Goal: Task Accomplishment & Management: Manage account settings

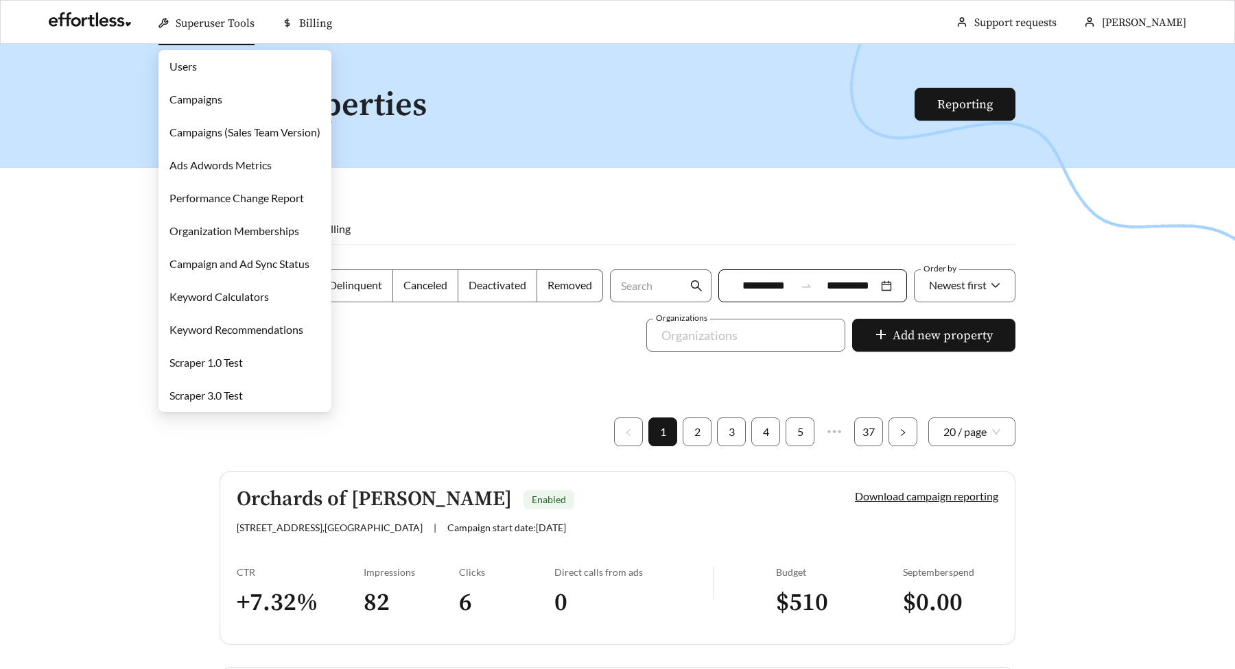
click at [200, 99] on link "Campaigns" at bounding box center [195, 99] width 53 height 13
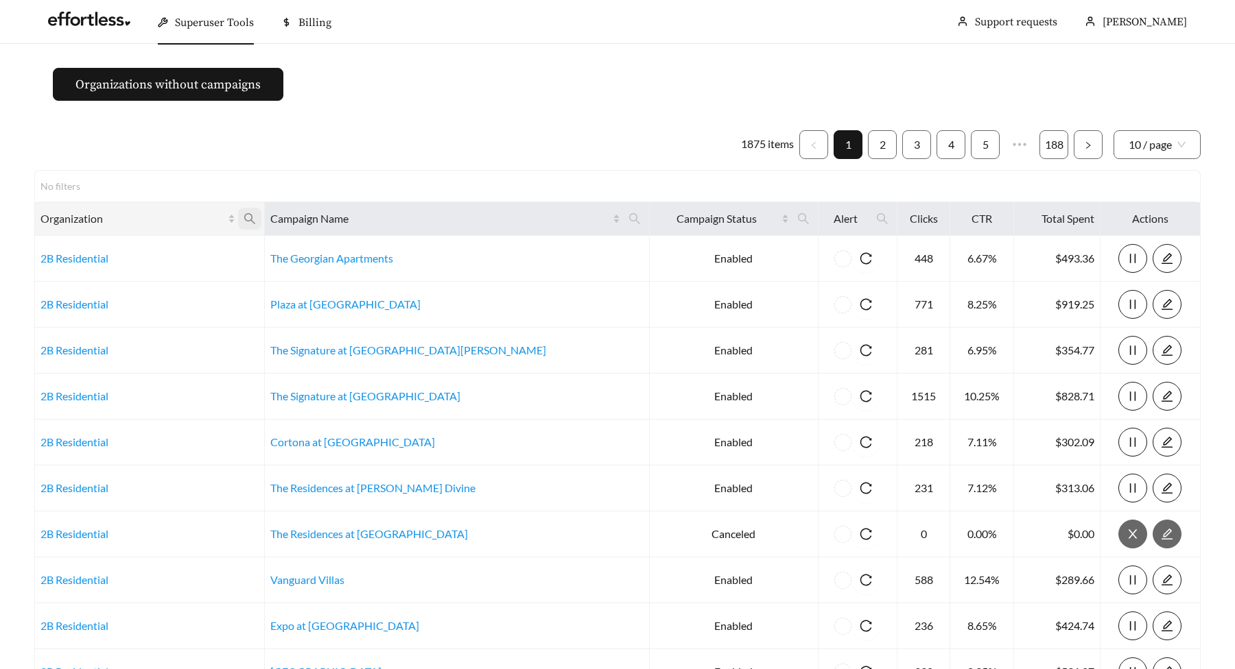
click at [256, 215] on icon "search" at bounding box center [249, 219] width 12 height 12
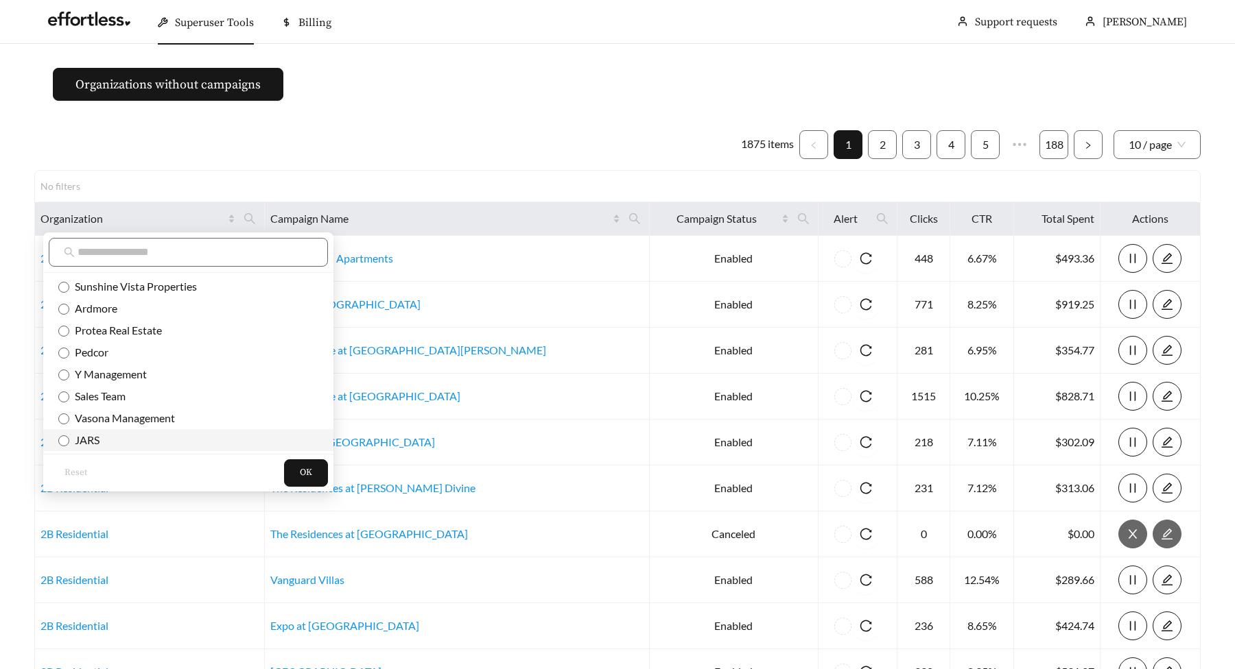
click at [82, 446] on span "JARS" at bounding box center [84, 439] width 30 height 13
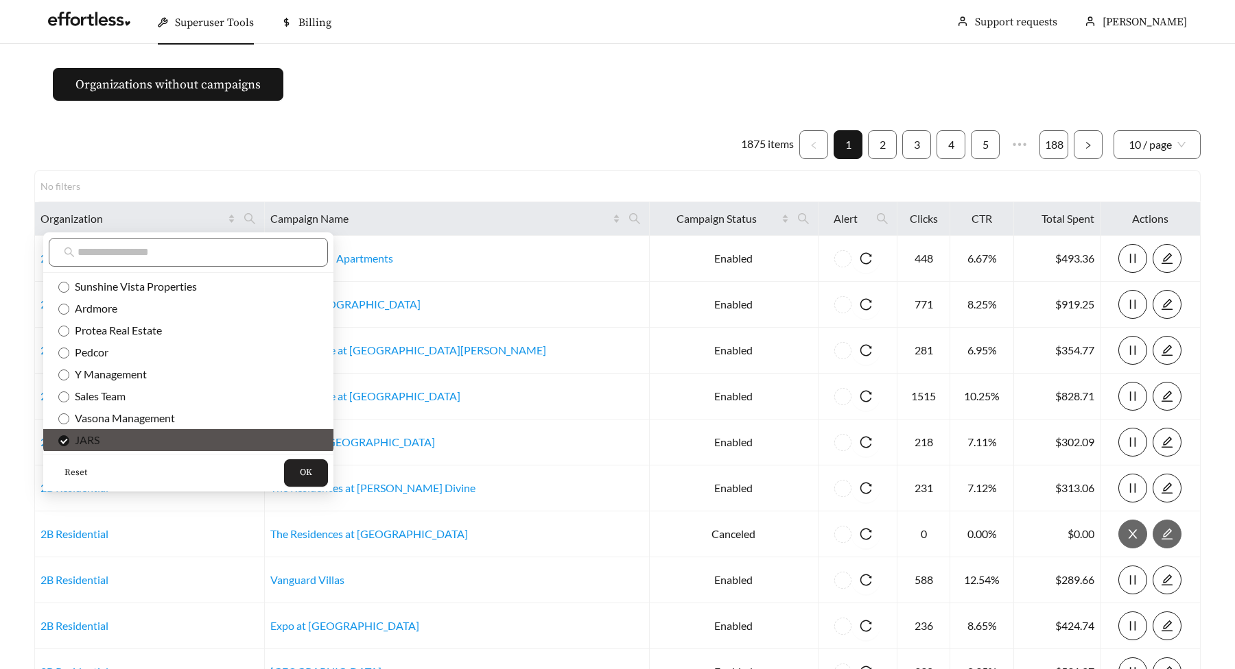
click at [300, 467] on span "OK" at bounding box center [306, 473] width 12 height 14
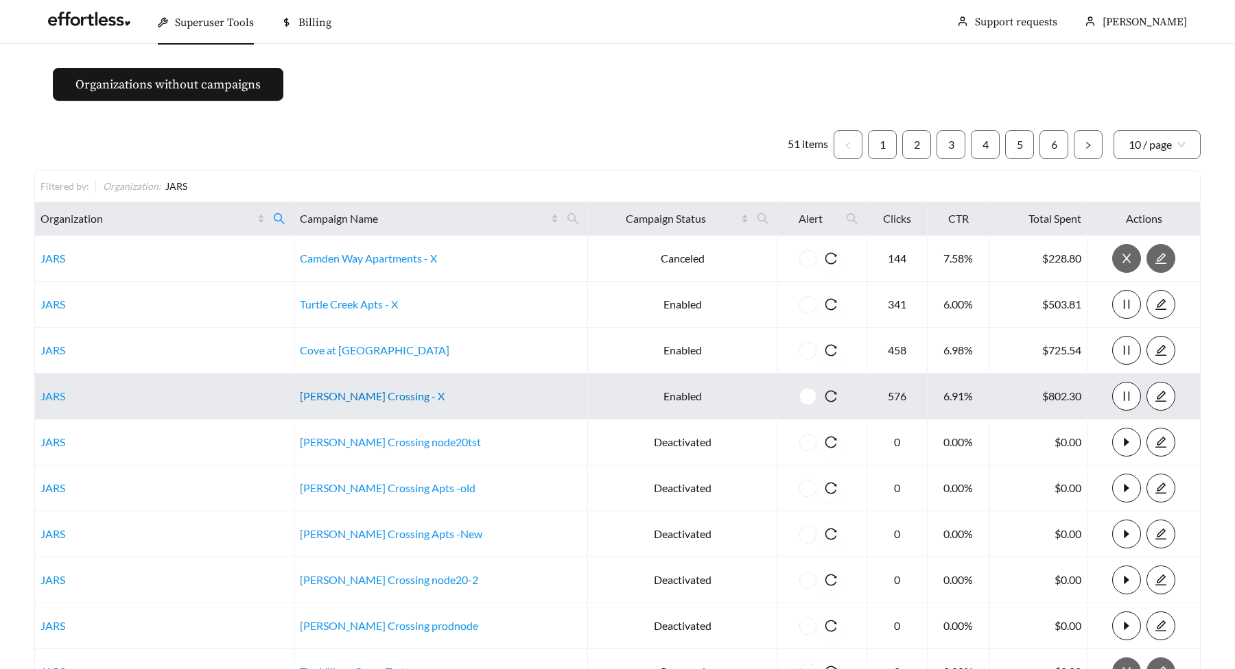
click at [389, 395] on link "[PERSON_NAME] Crossing - X" at bounding box center [372, 396] width 145 height 13
click at [399, 398] on link "[PERSON_NAME] Crossing - X" at bounding box center [372, 396] width 145 height 13
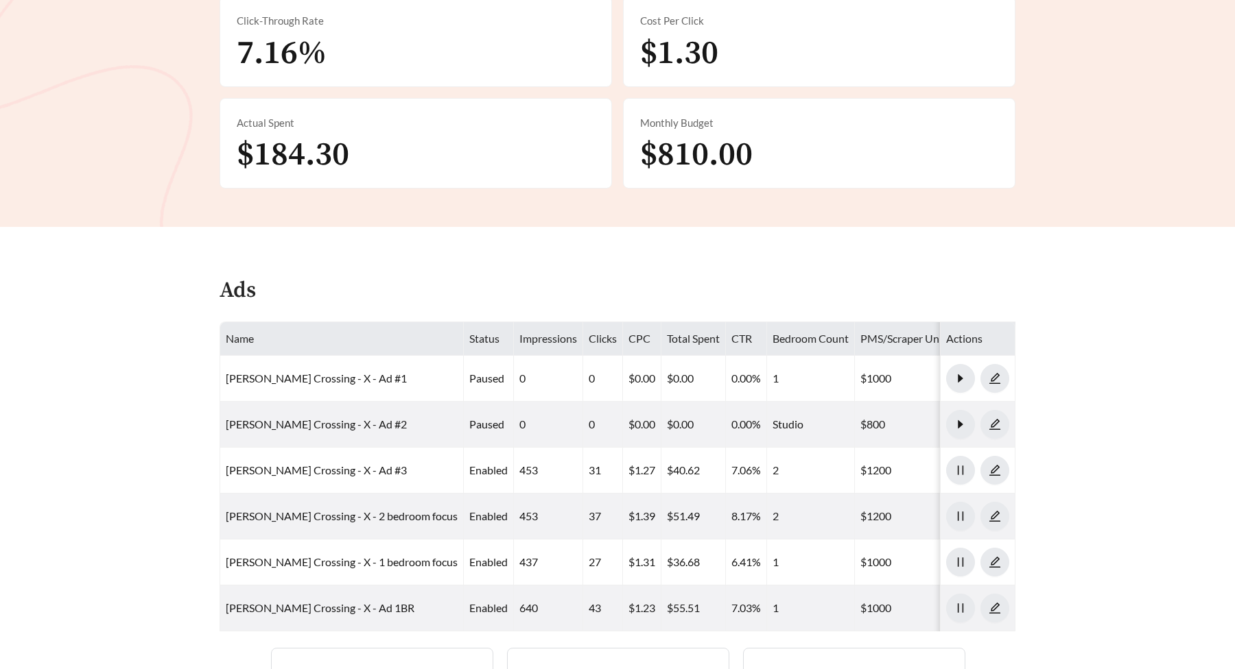
scroll to position [534, 0]
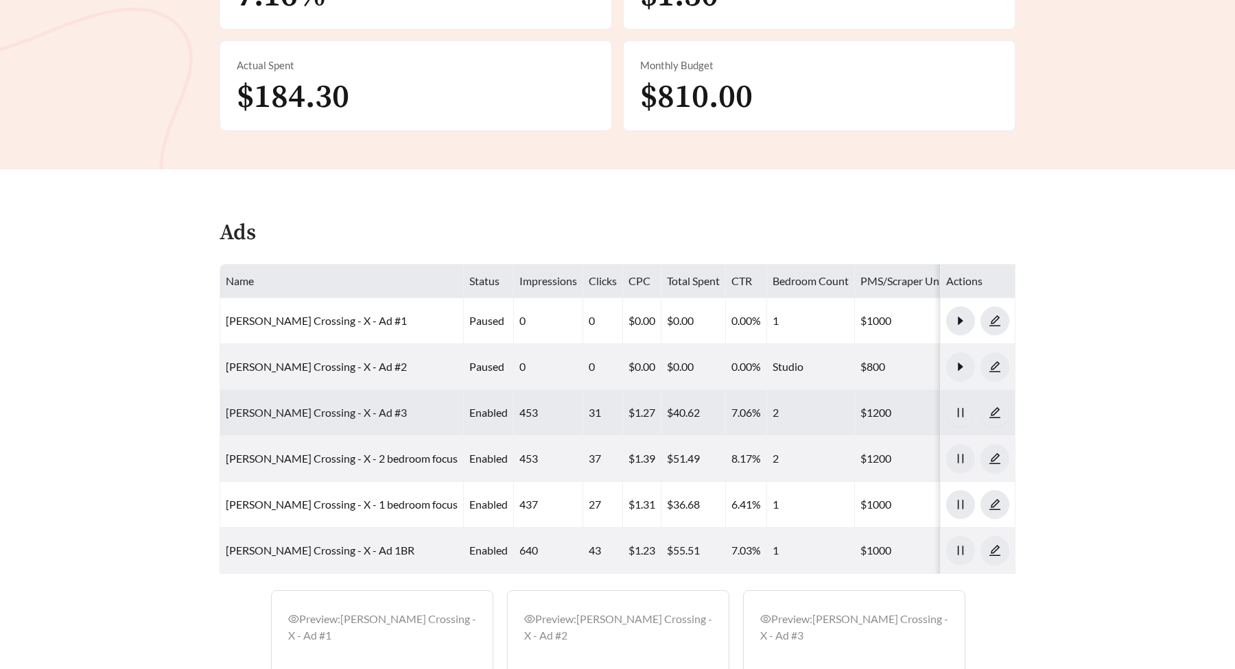
click at [318, 406] on link "Archer Crossing - X - Ad #3" at bounding box center [316, 412] width 181 height 13
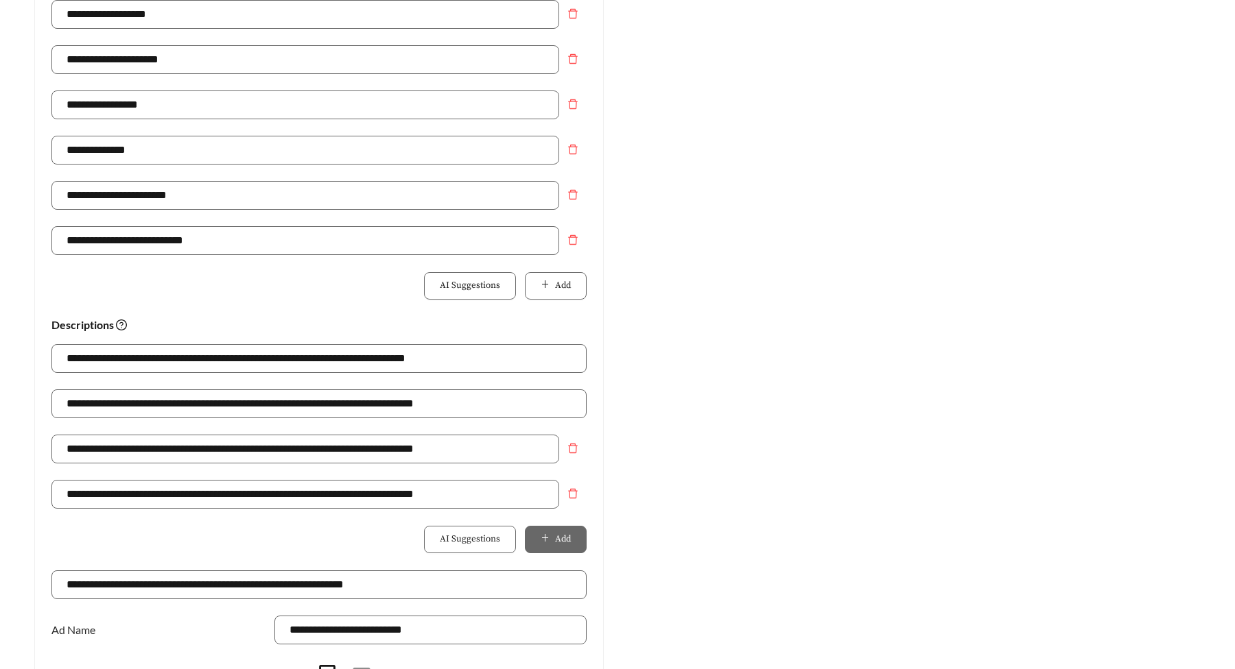
scroll to position [923, 0]
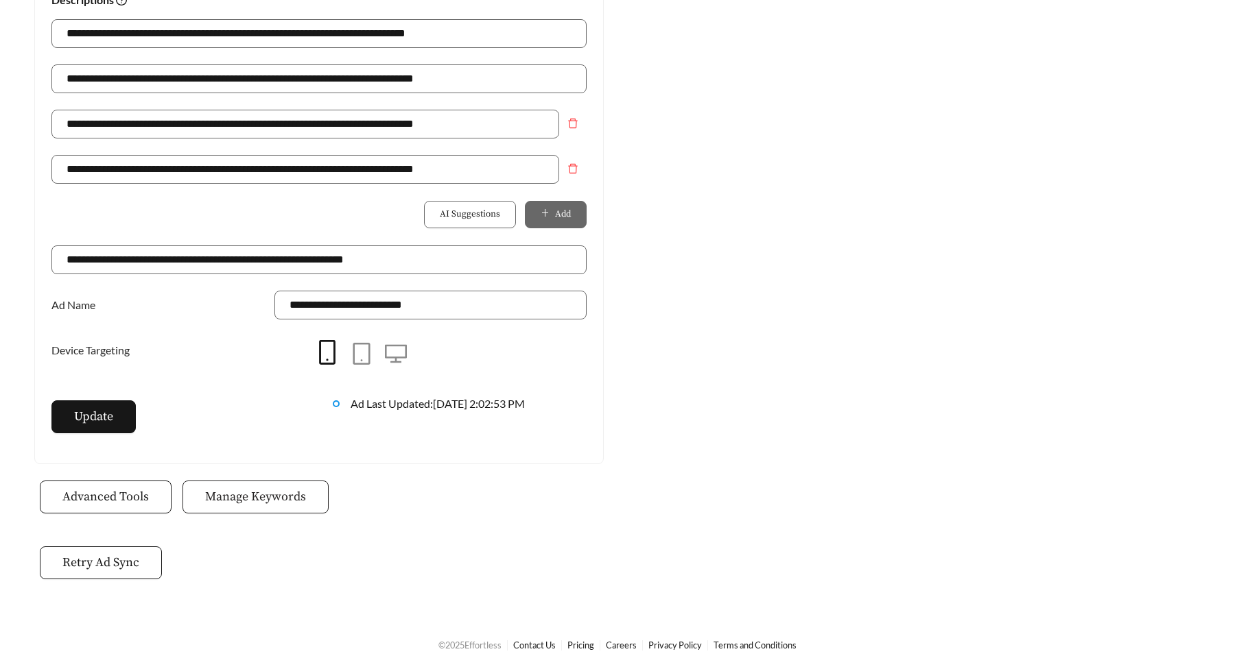
click at [268, 493] on span "Manage Keywords" at bounding box center [255, 497] width 101 height 19
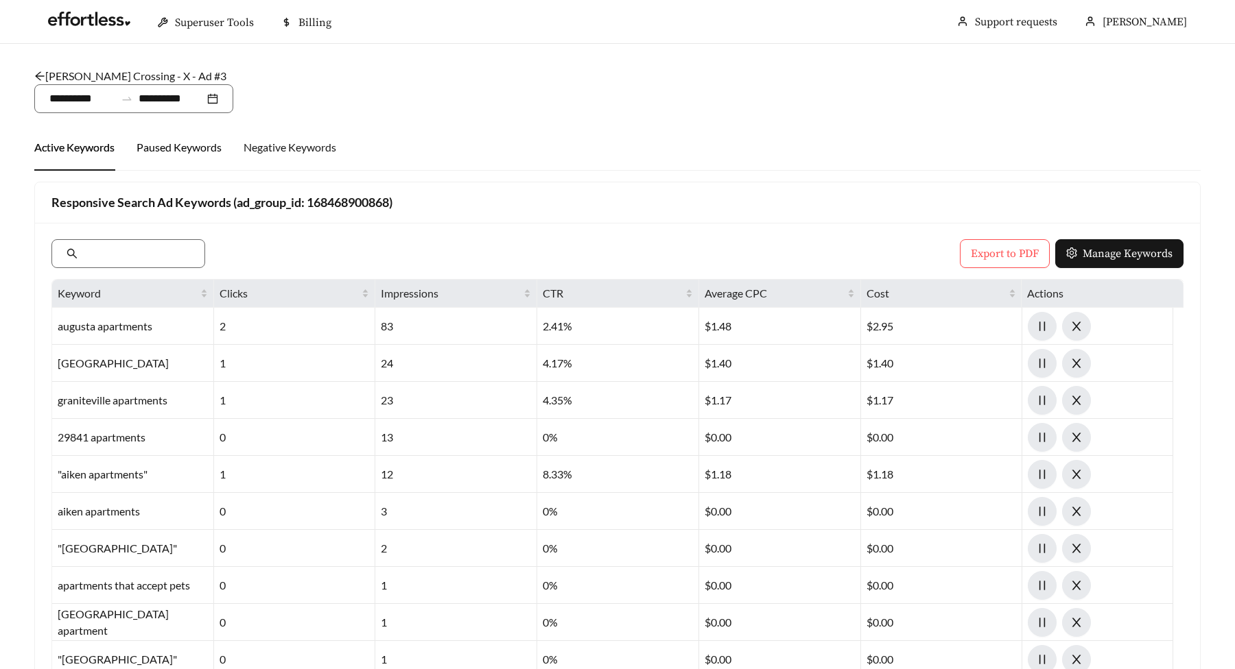
click at [188, 152] on div "Paused Keywords" at bounding box center [178, 147] width 85 height 16
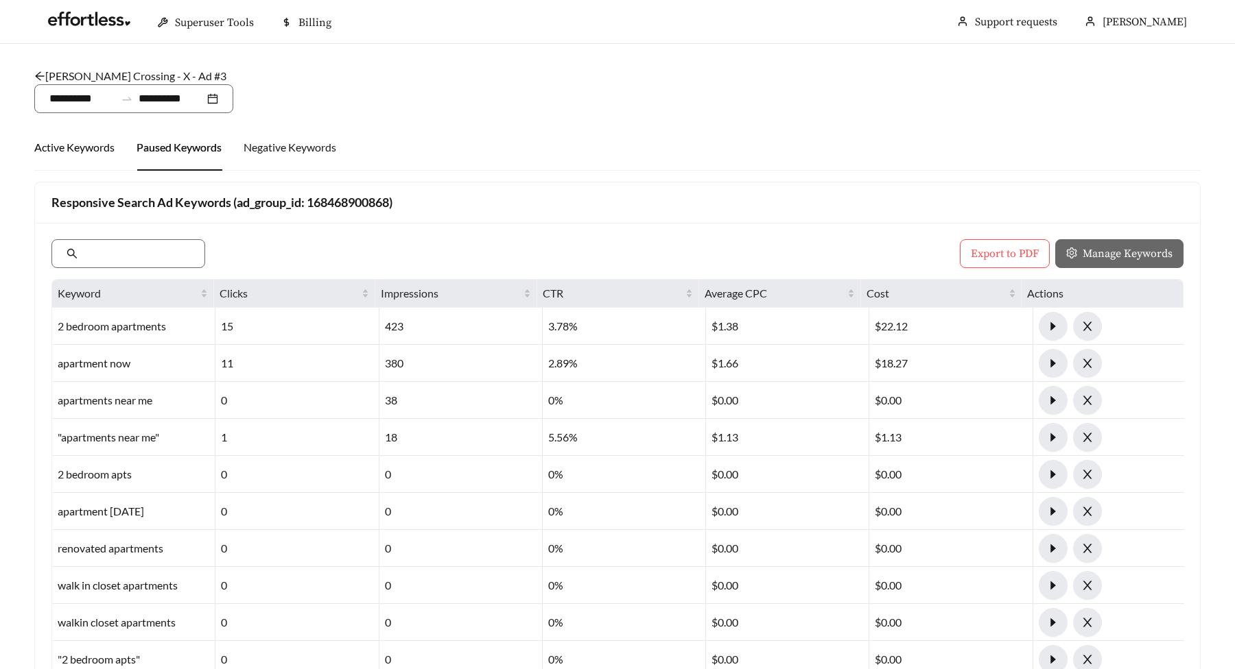
click at [108, 149] on div "Active Keywords" at bounding box center [74, 147] width 80 height 16
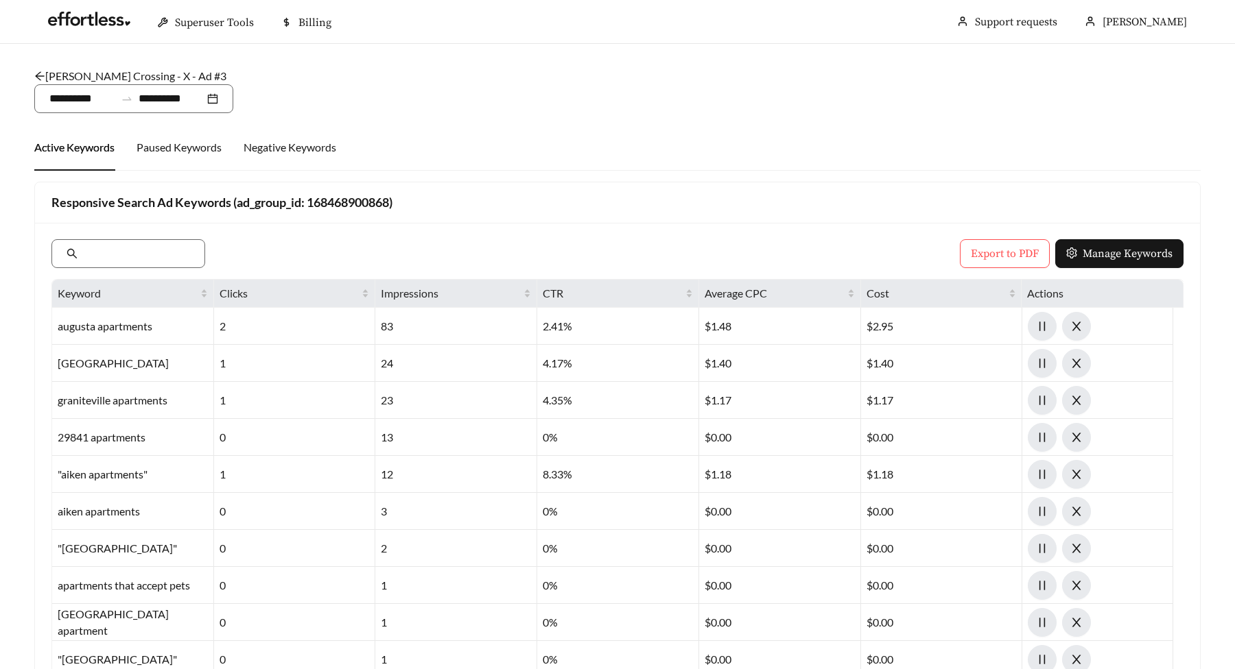
click at [524, 113] on main "**********" at bounding box center [617, 535] width 1235 height 982
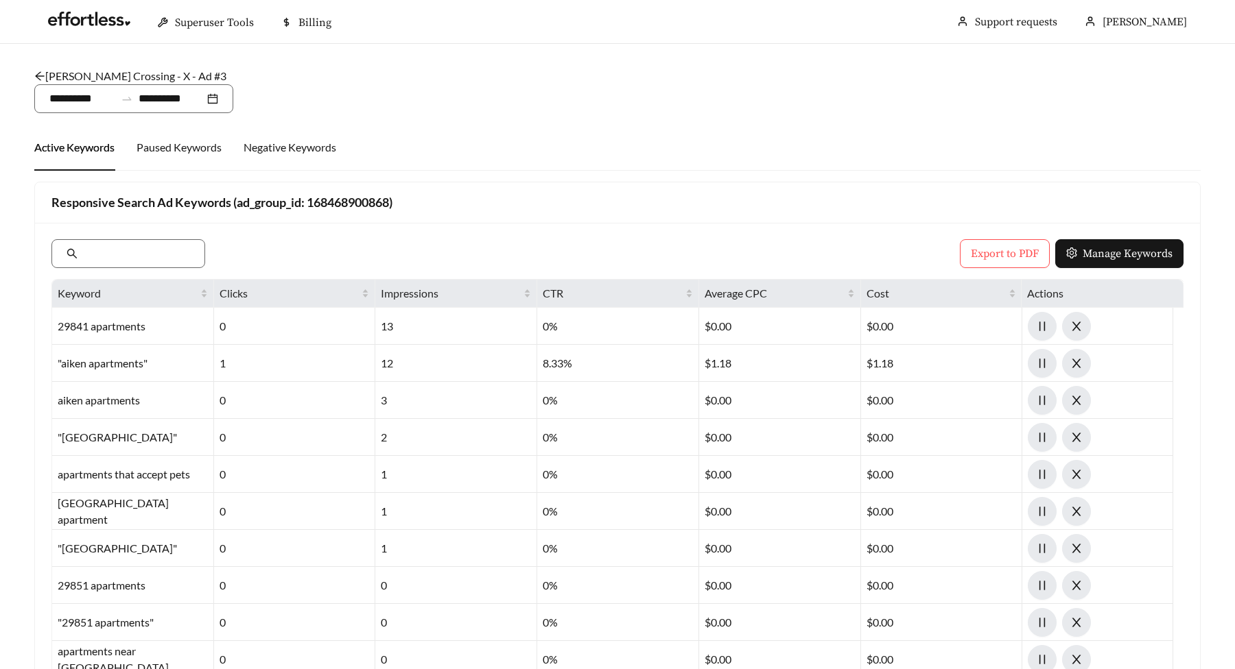
click at [36, 71] on icon "arrow-left" at bounding box center [39, 76] width 11 height 11
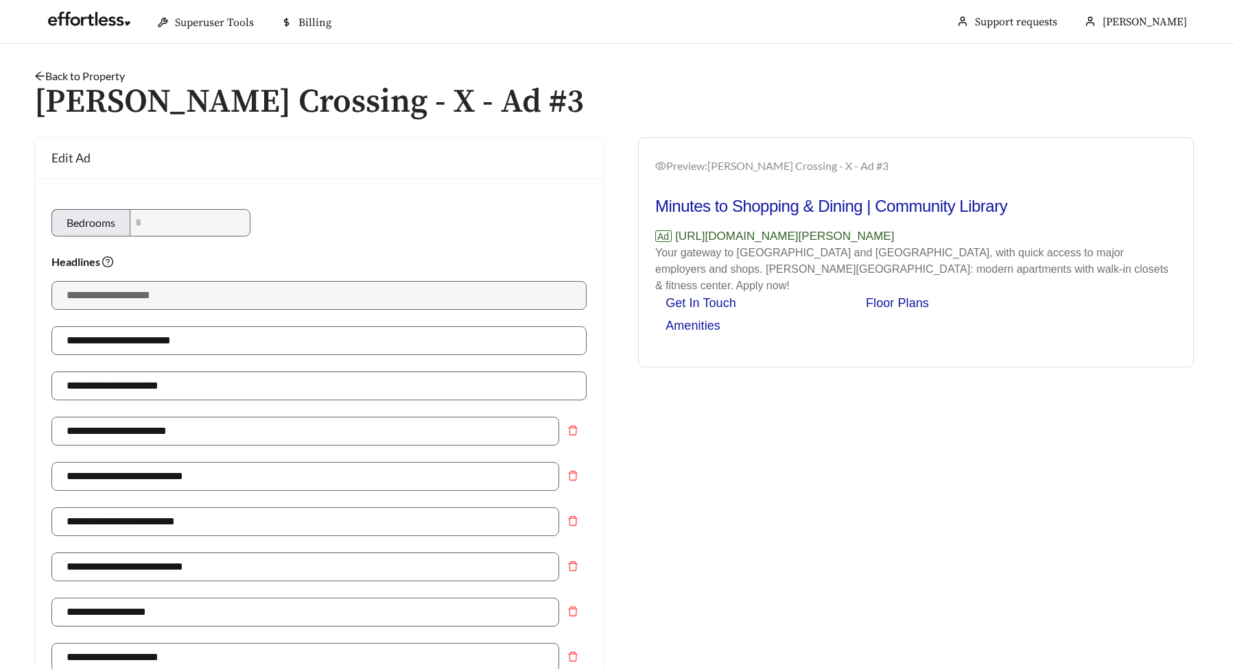
click at [36, 71] on icon "arrow-left" at bounding box center [39, 76] width 11 height 11
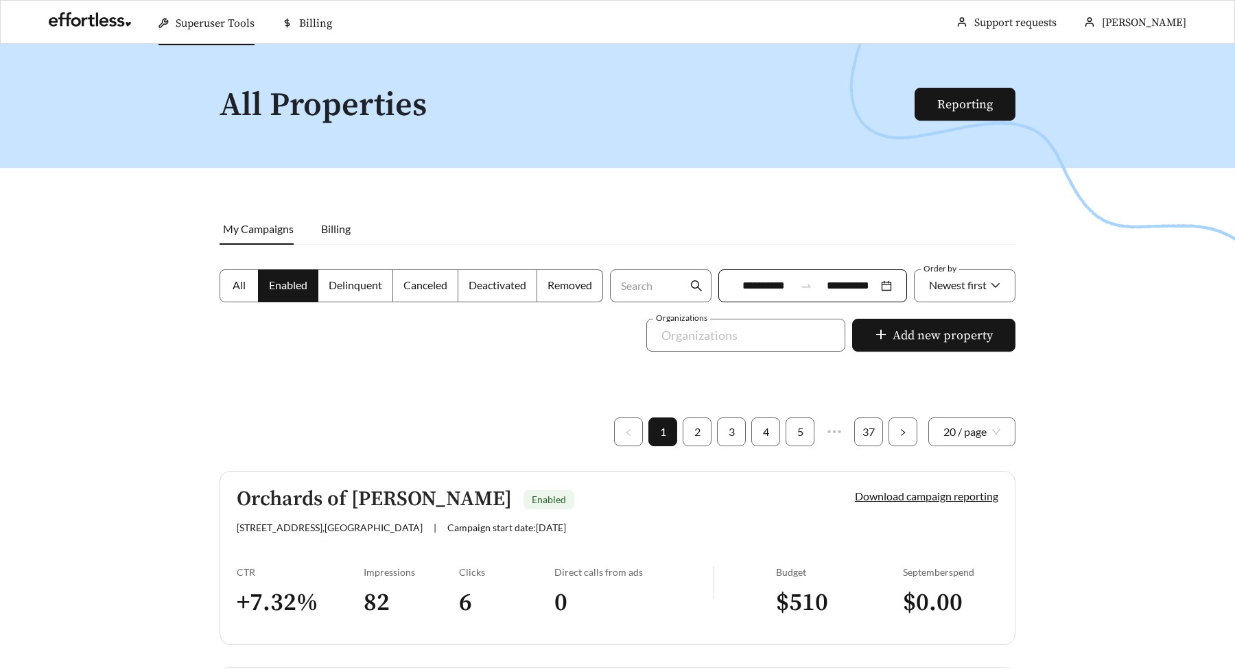
click at [212, 22] on span "Superuser Tools" at bounding box center [215, 23] width 79 height 14
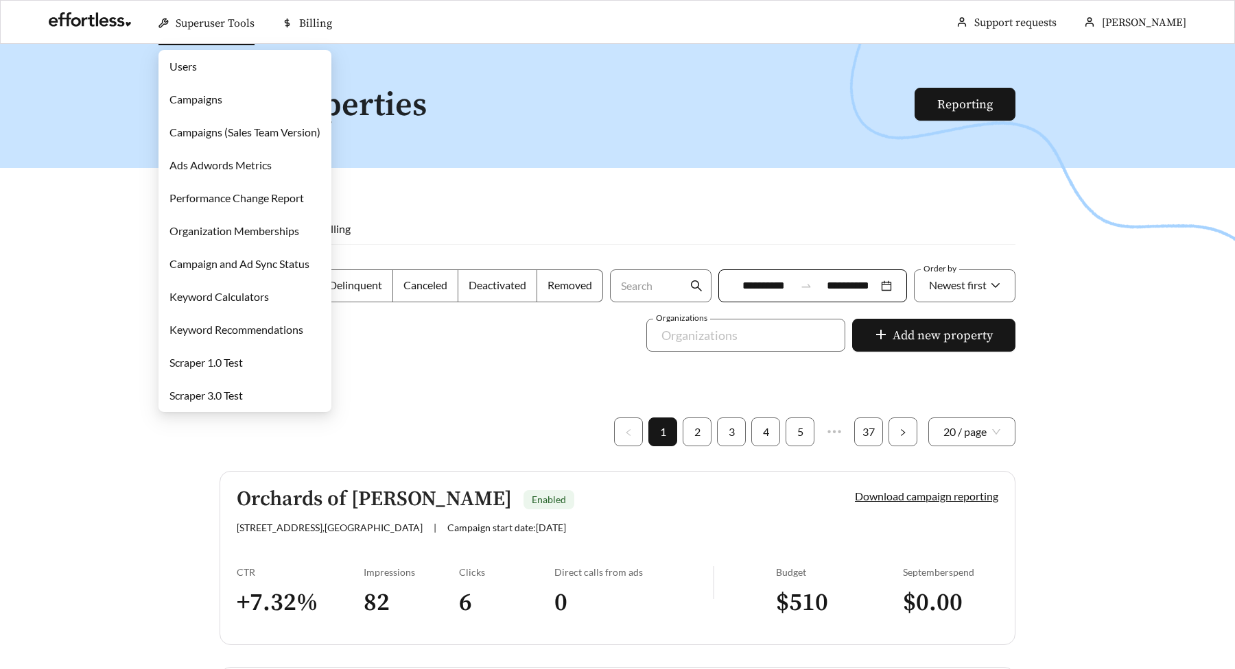
click at [195, 71] on link "Users" at bounding box center [182, 66] width 27 height 13
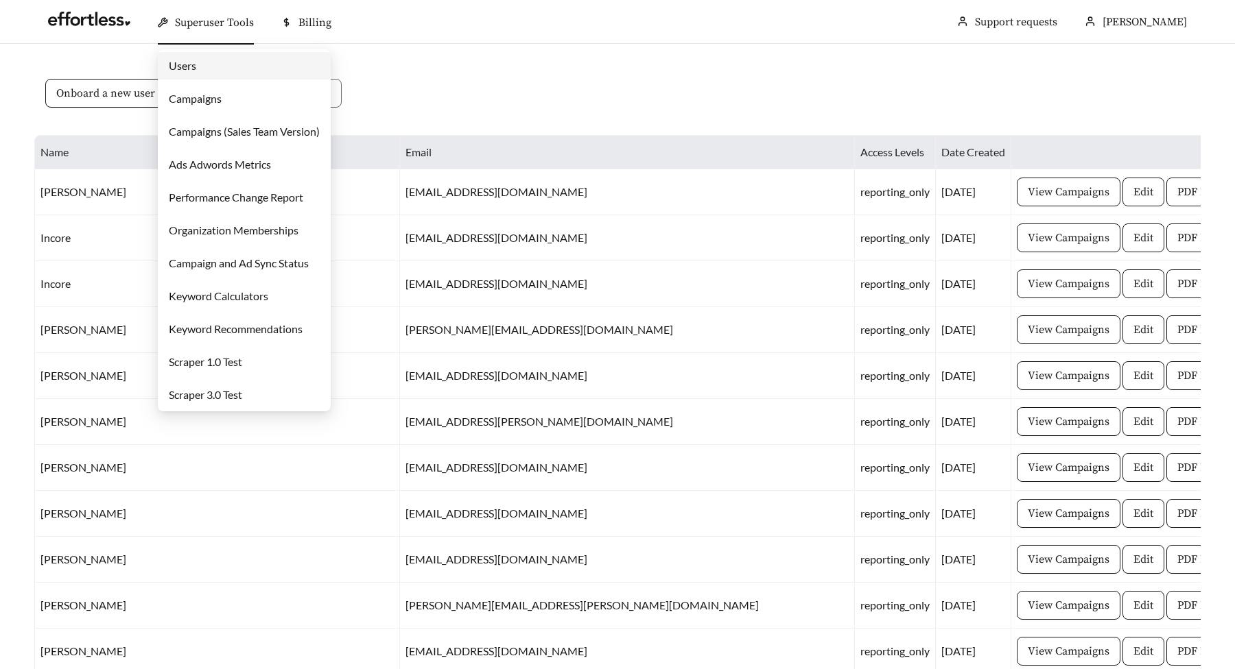
click at [204, 101] on link "Campaigns" at bounding box center [195, 98] width 53 height 13
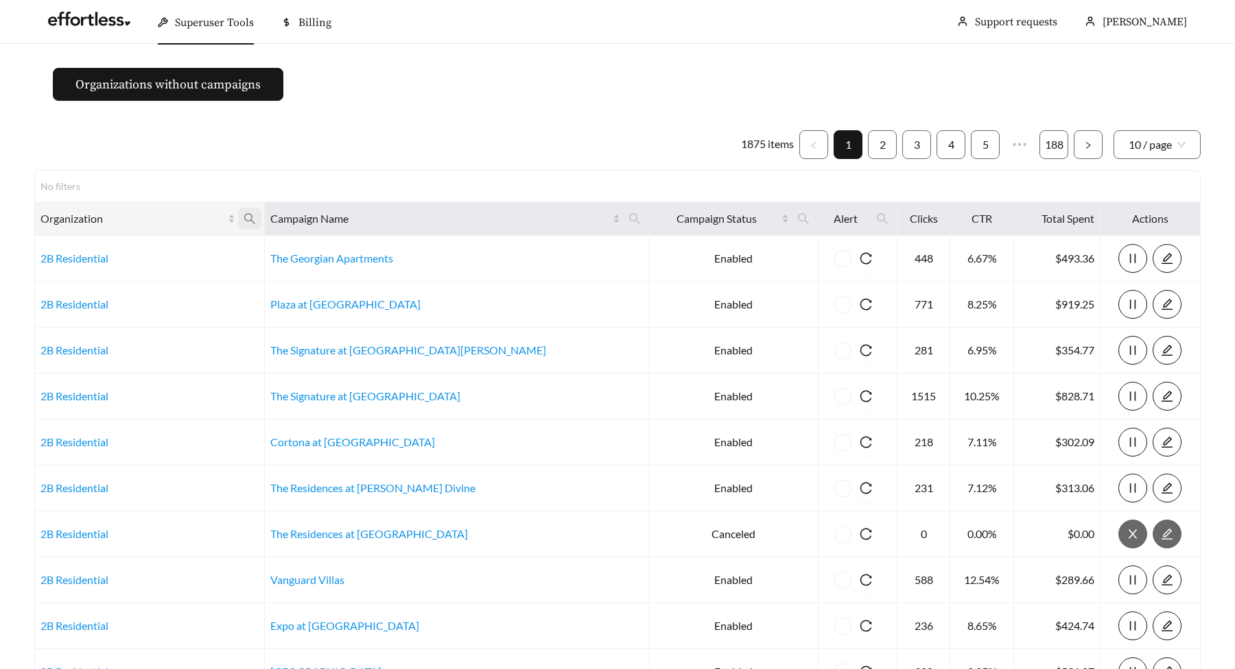
click at [256, 223] on icon "search" at bounding box center [249, 219] width 12 height 12
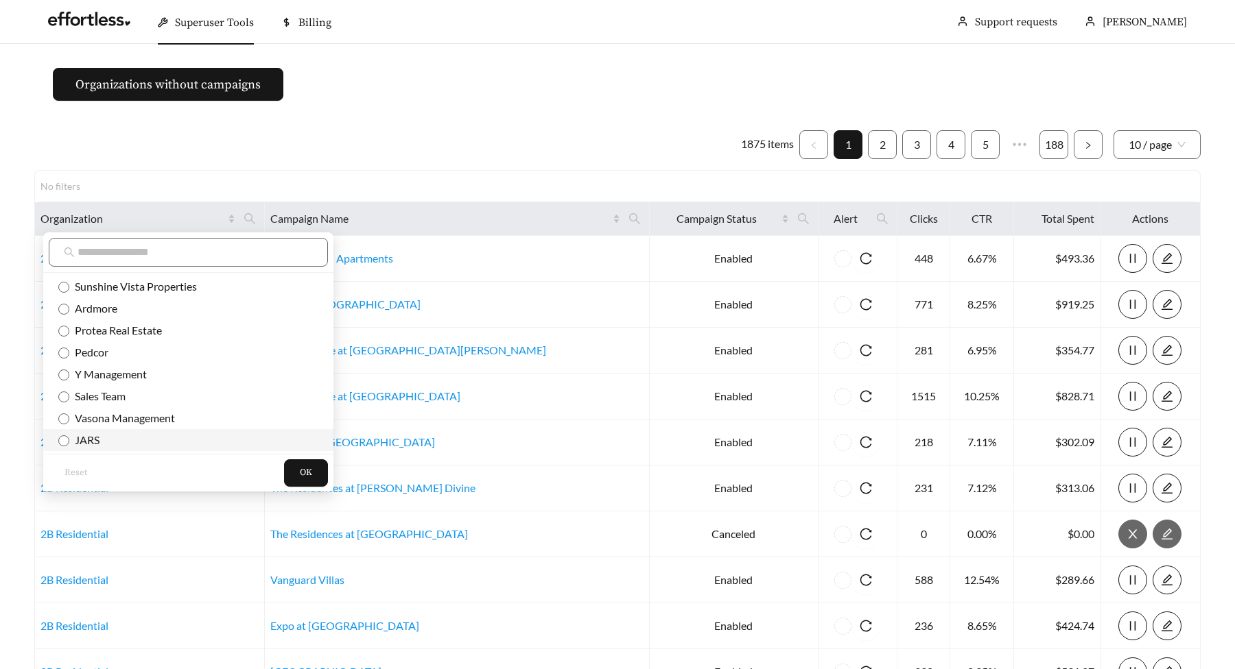
click at [93, 438] on span "JARS" at bounding box center [84, 439] width 30 height 13
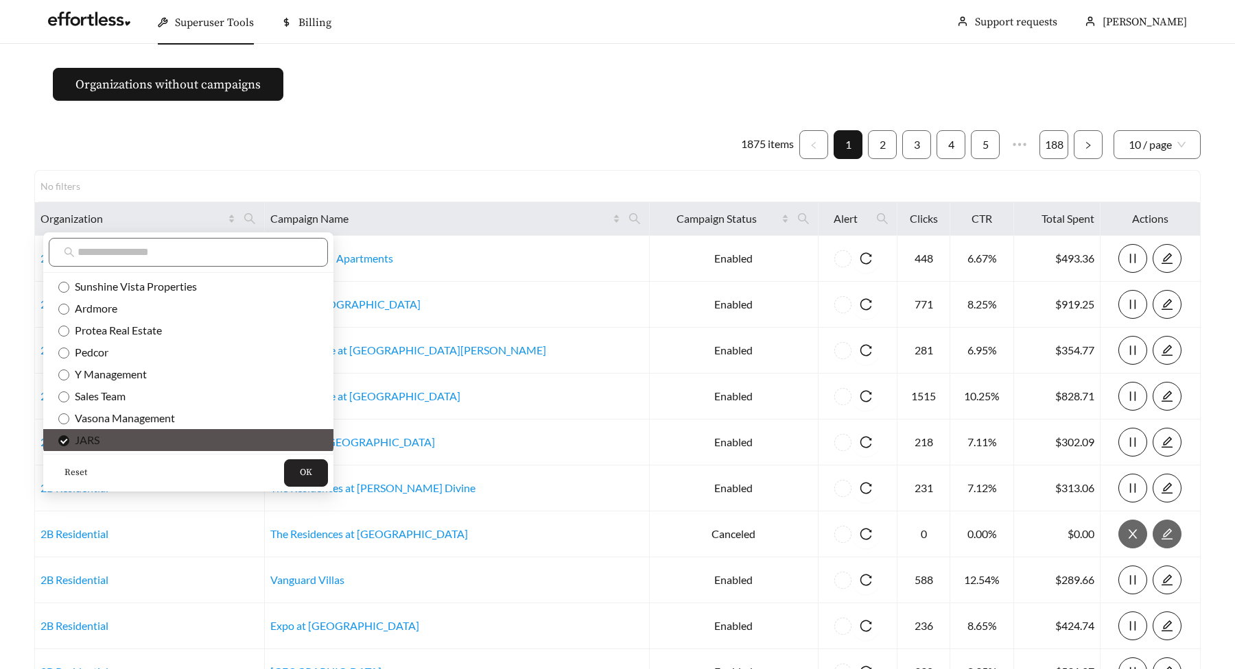
click at [300, 474] on span "OK" at bounding box center [306, 473] width 12 height 14
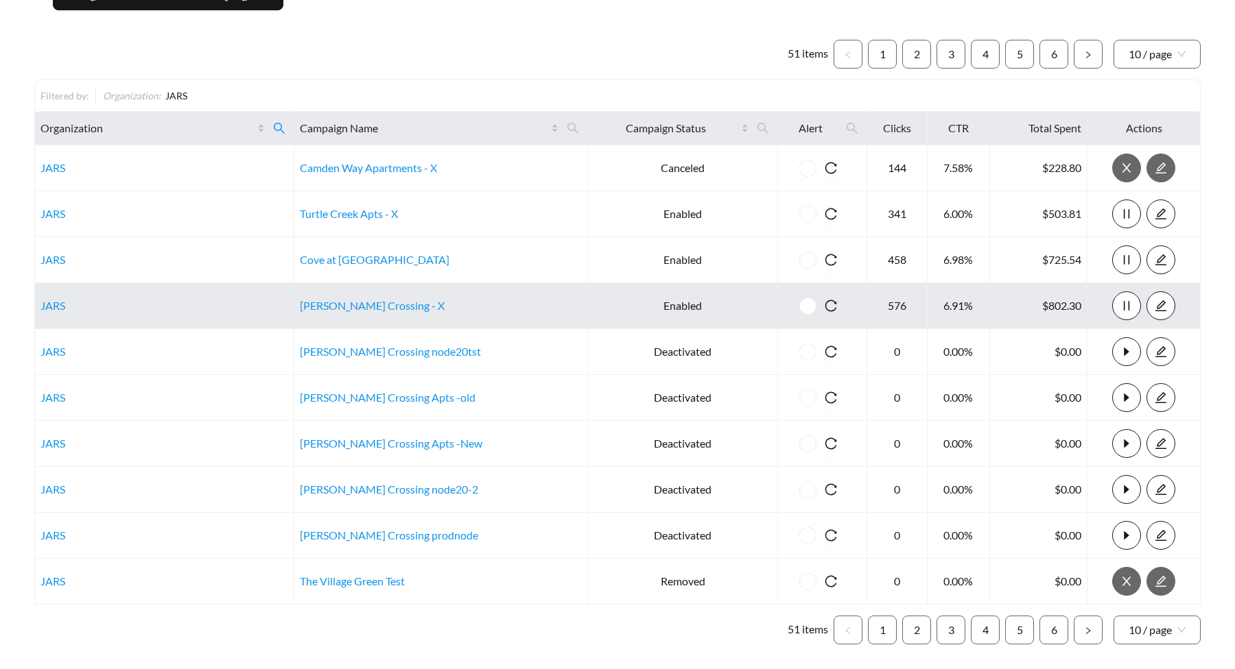
scroll to position [91, 0]
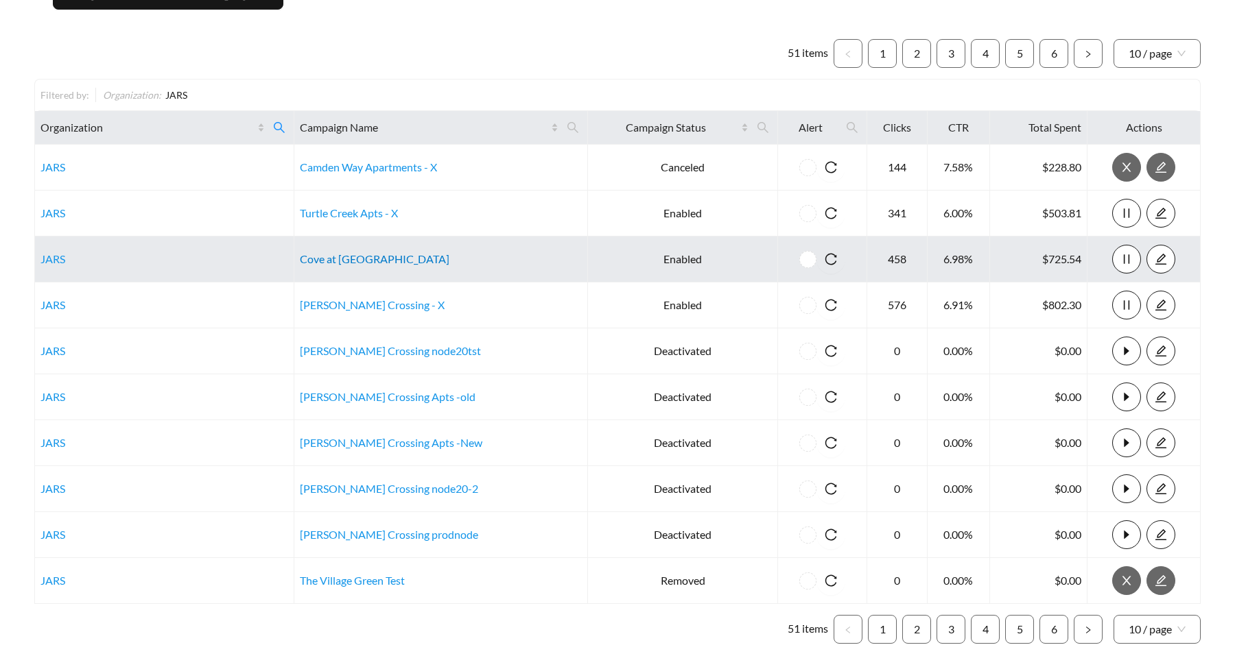
click at [363, 257] on link "Cove at Fountain Lake - X" at bounding box center [375, 258] width 150 height 13
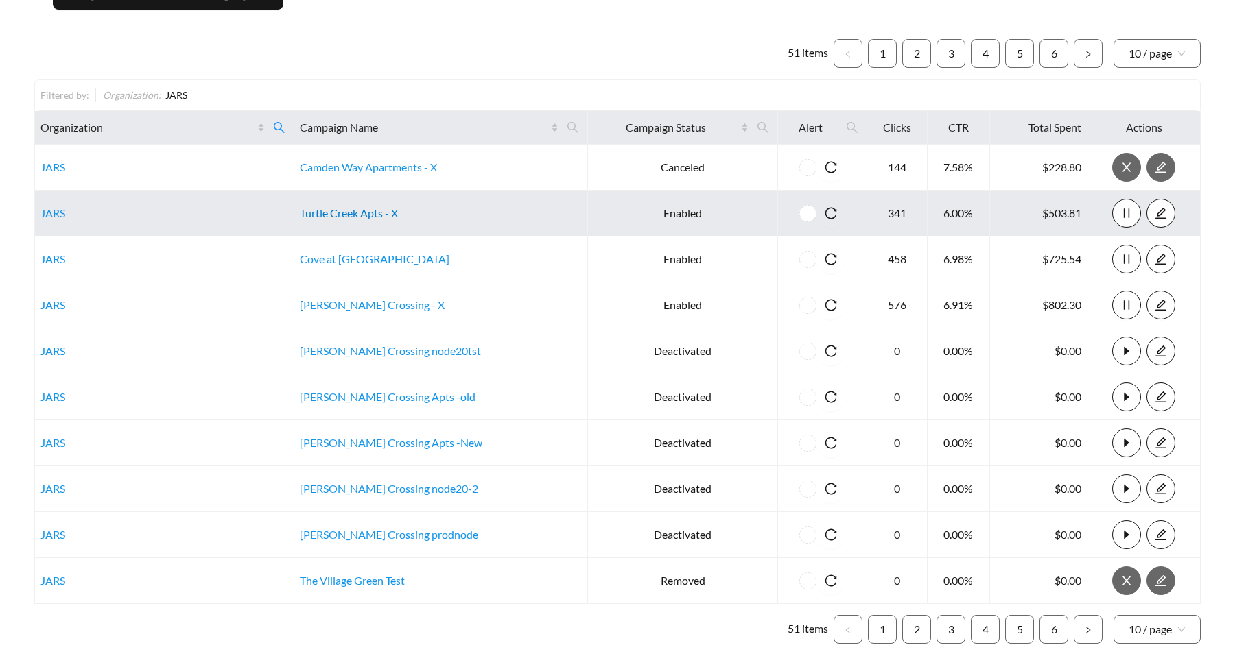
click at [364, 215] on link "Turtle Creek Apts - X" at bounding box center [349, 212] width 98 height 13
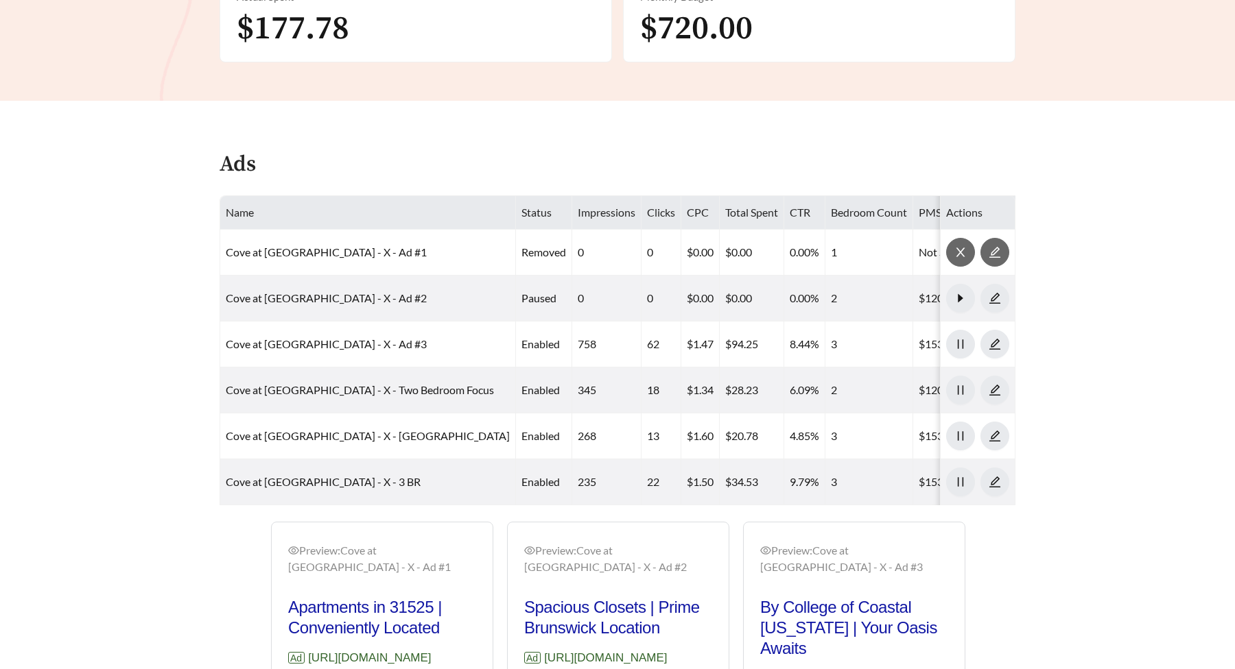
scroll to position [610, 0]
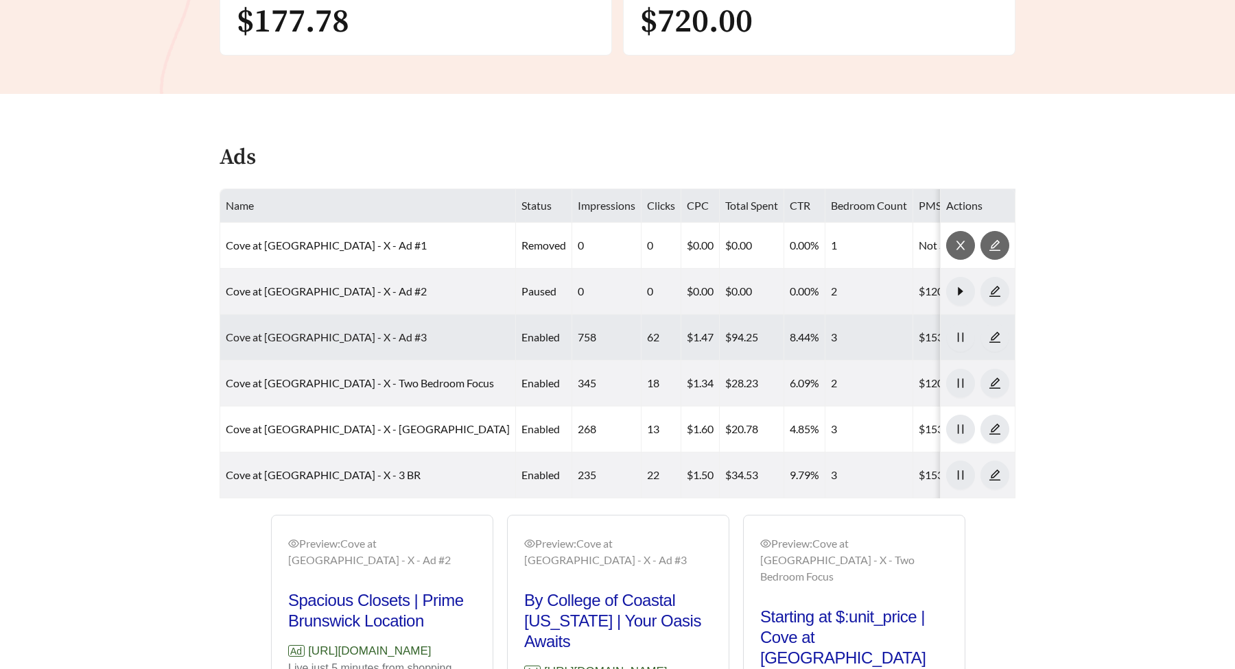
click at [302, 337] on link "Cove at [GEOGRAPHIC_DATA] - X - Ad #3" at bounding box center [326, 337] width 201 height 13
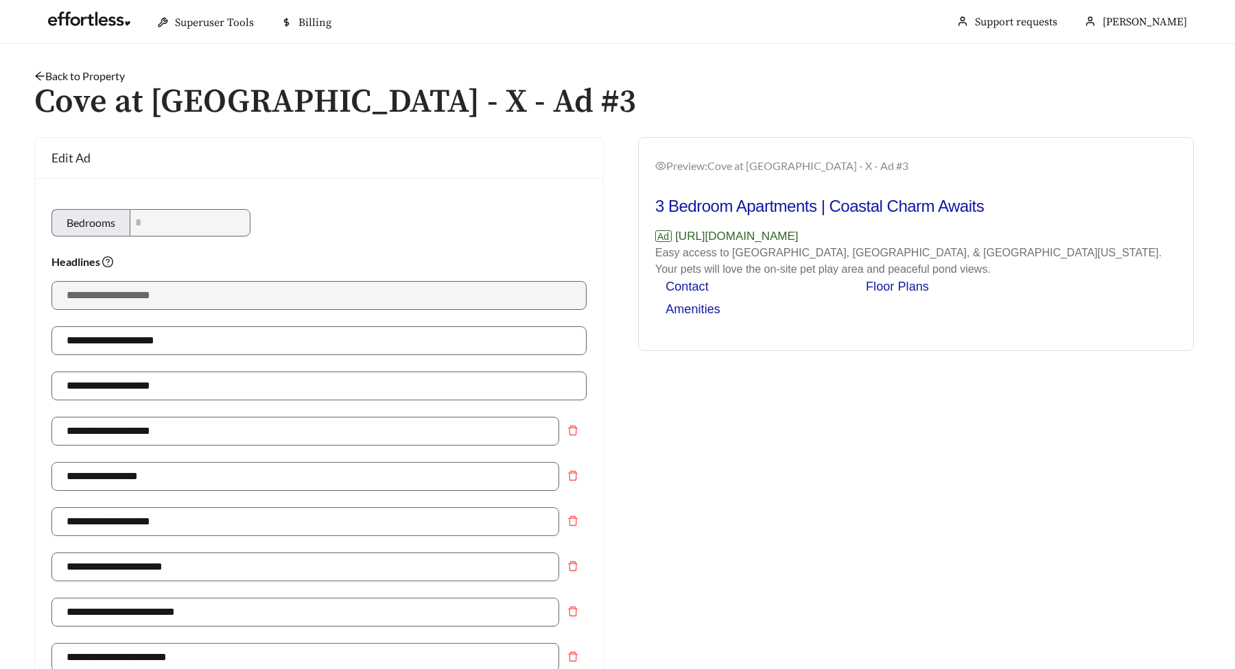
scroll to position [968, 0]
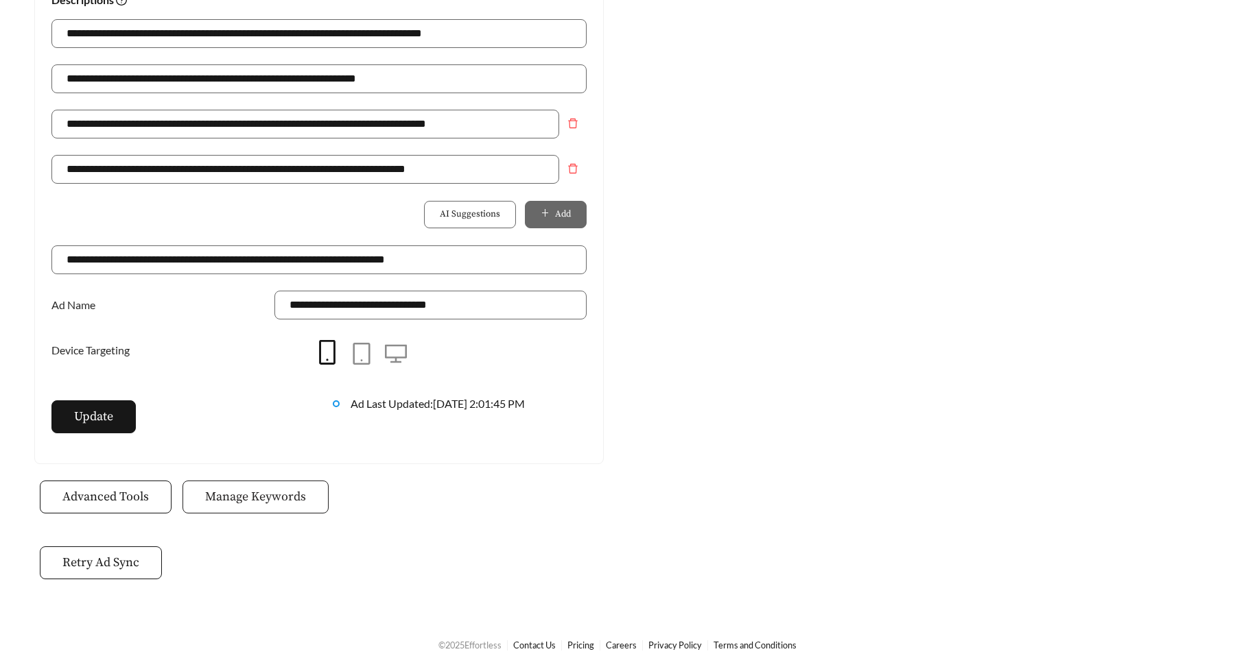
click at [241, 481] on button "Manage Keywords" at bounding box center [255, 497] width 146 height 33
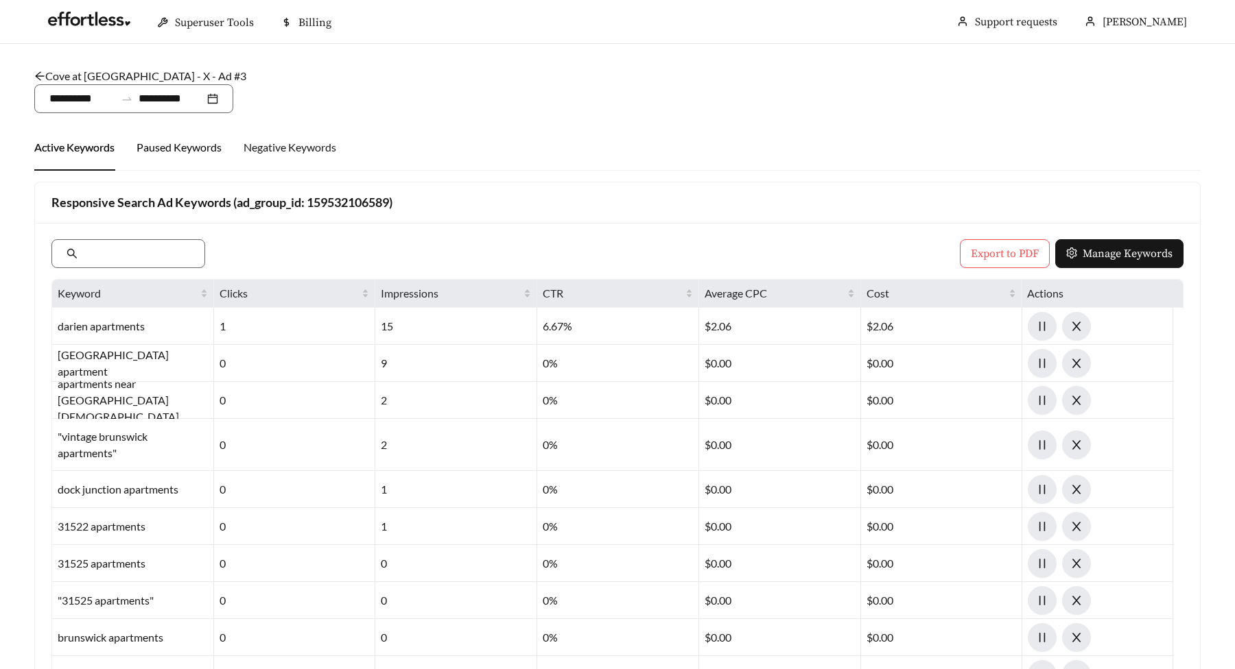
click at [187, 148] on div "Paused Keywords" at bounding box center [178, 147] width 85 height 16
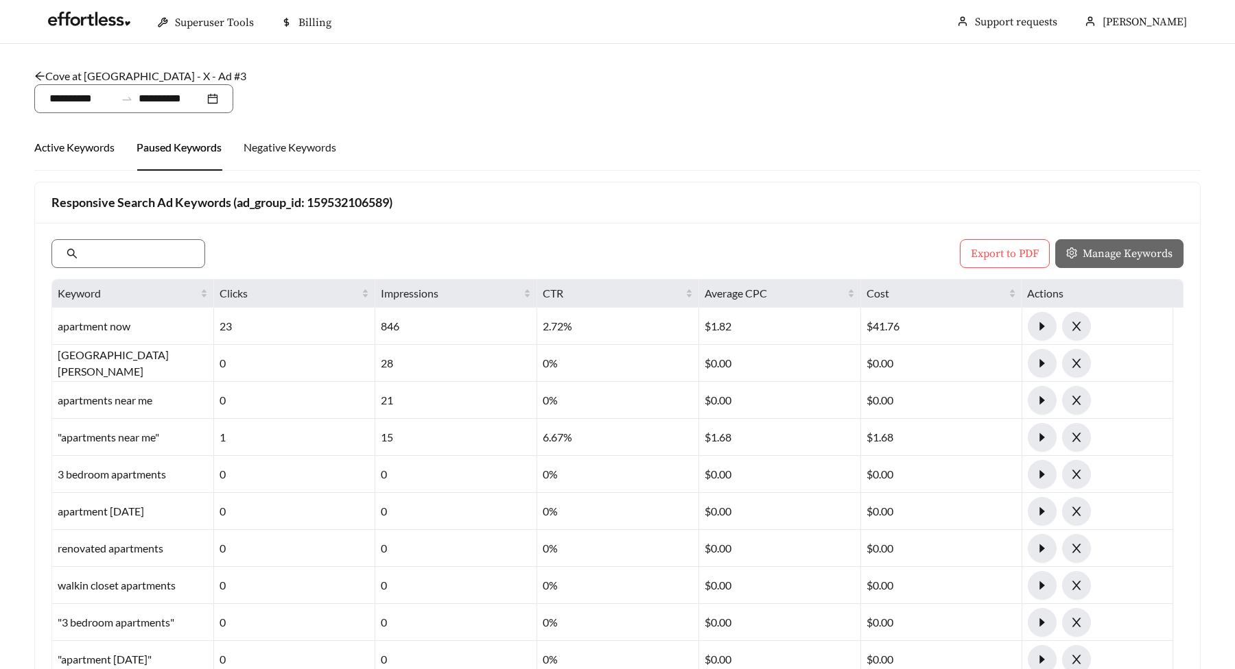
click at [70, 152] on div "Active Keywords" at bounding box center [74, 147] width 80 height 16
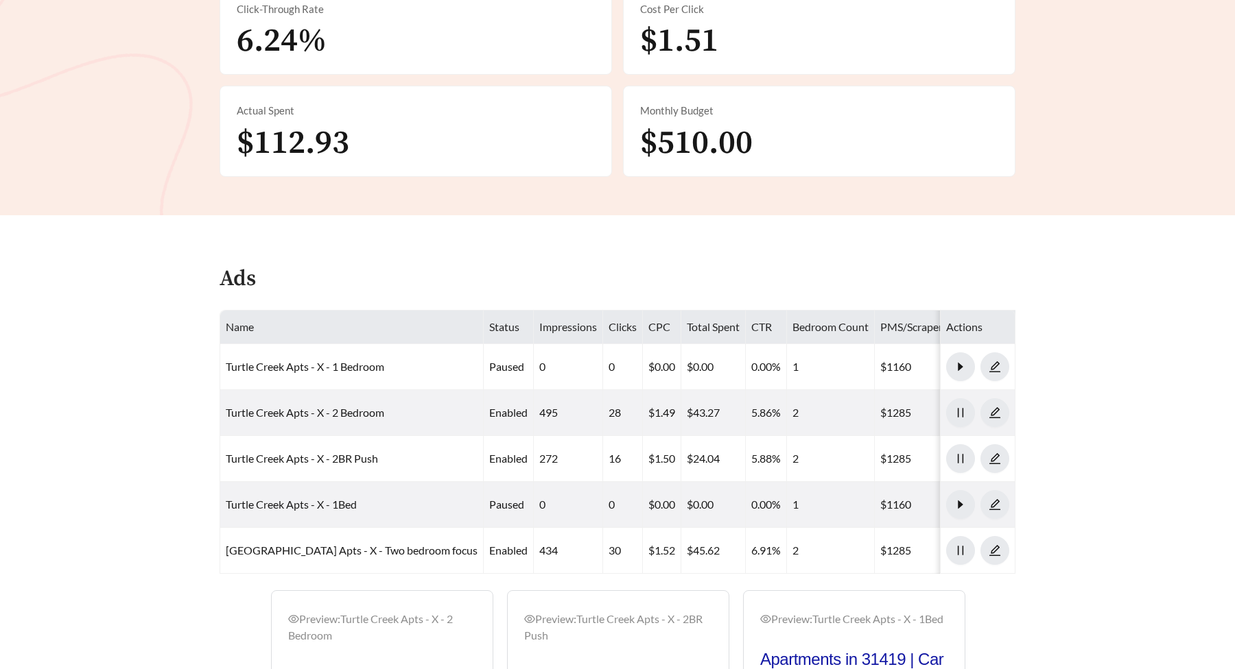
scroll to position [525, 0]
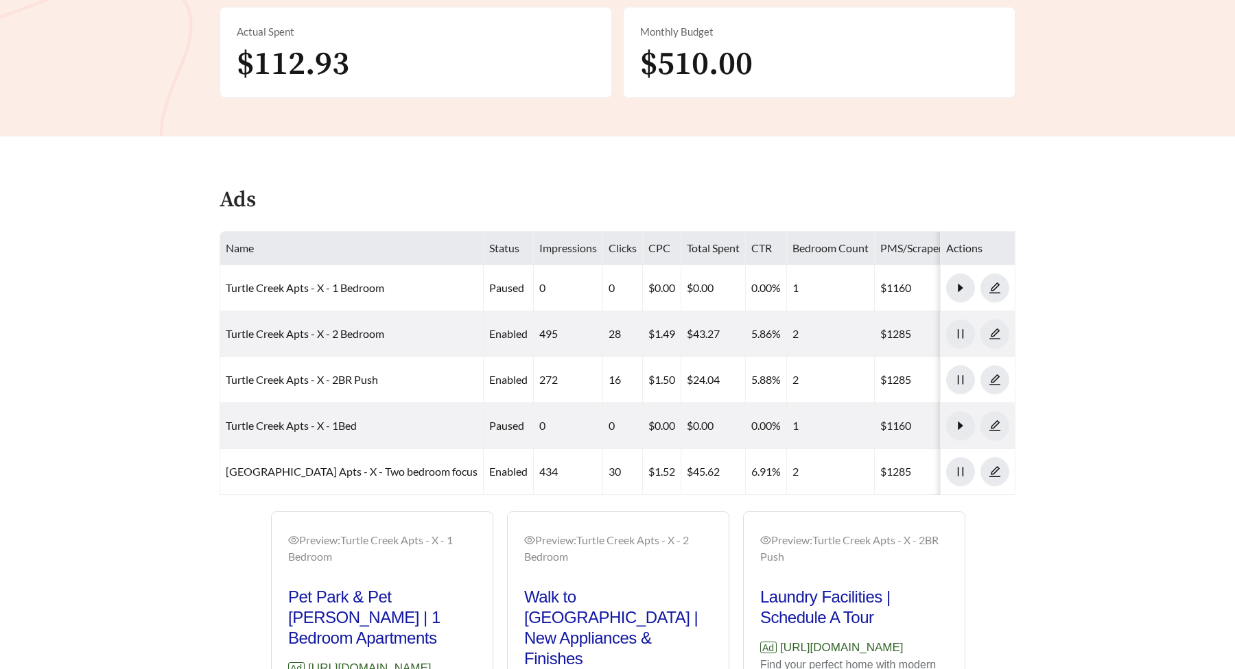
click at [169, 266] on main "**********" at bounding box center [617, 186] width 1235 height 1335
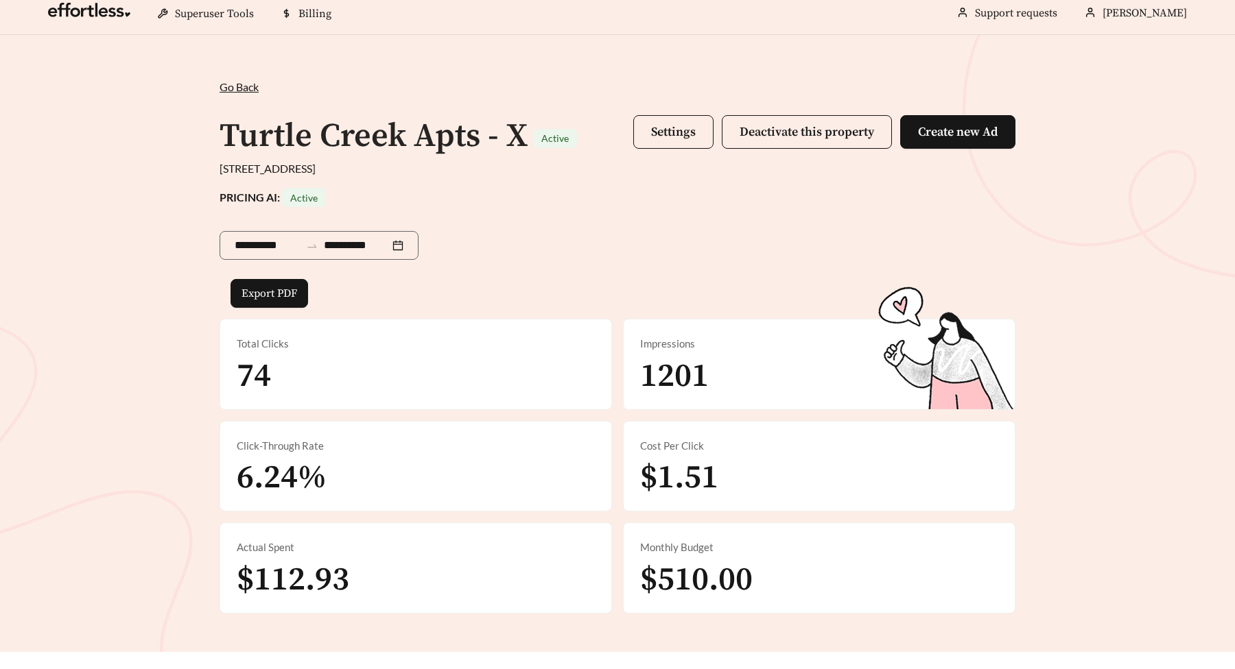
scroll to position [0, 0]
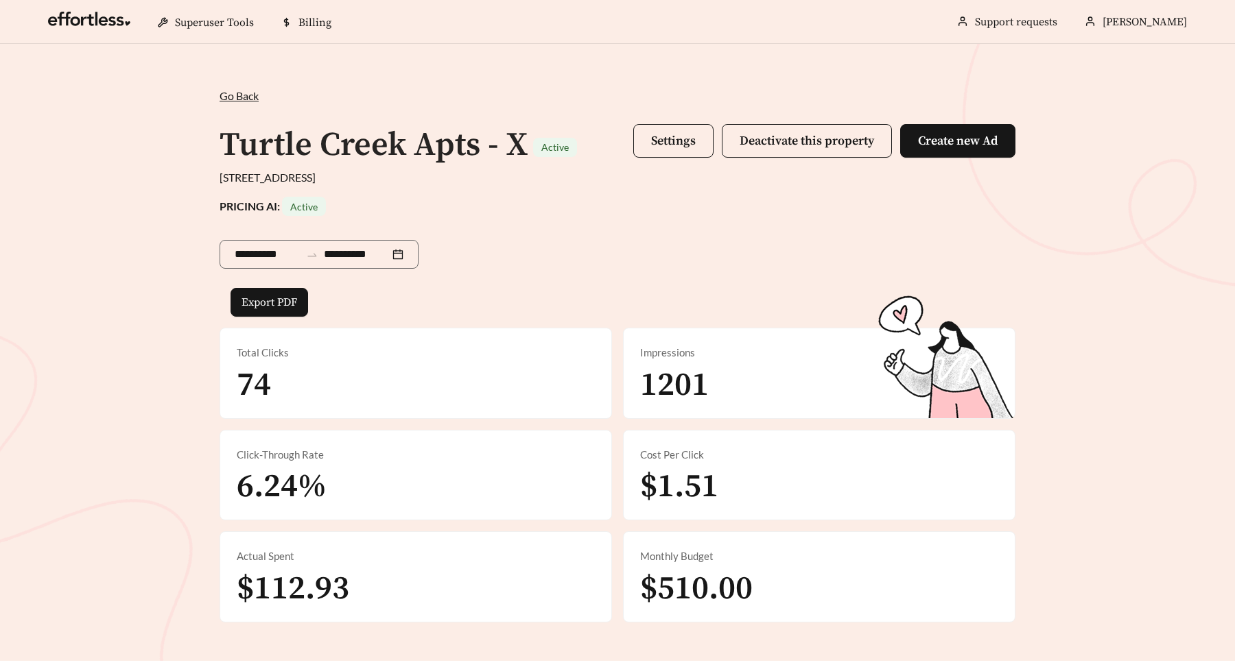
click at [181, 259] on div "**********" at bounding box center [617, 352] width 1235 height 617
